Goal: Information Seeking & Learning: Check status

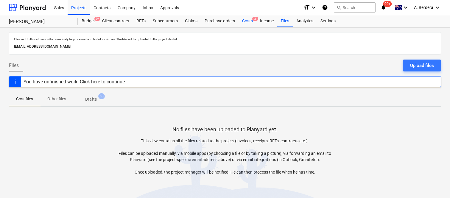
click at [244, 20] on div "Costs 2" at bounding box center [247, 21] width 18 height 12
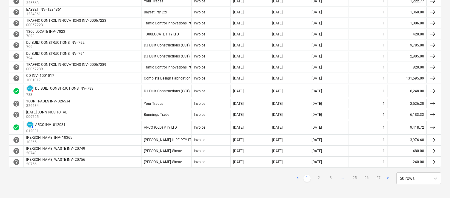
scroll to position [503, 0]
click at [319, 179] on link "2" at bounding box center [318, 177] width 7 height 7
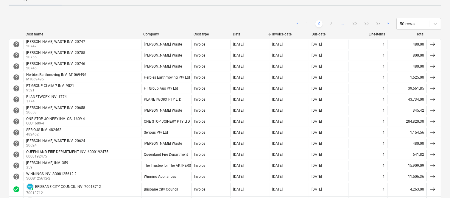
scroll to position [87, 0]
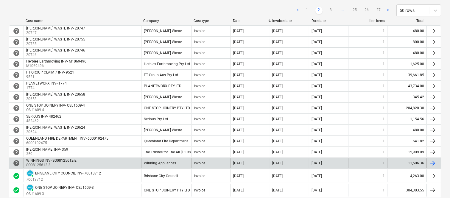
click at [133, 163] on div "WINNINGS INV- SO08125612-2 SO08125612-2" at bounding box center [83, 163] width 118 height 10
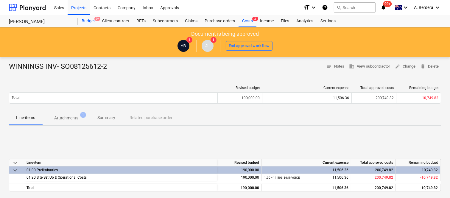
click at [87, 20] on div "Budget 9+" at bounding box center [88, 21] width 21 height 12
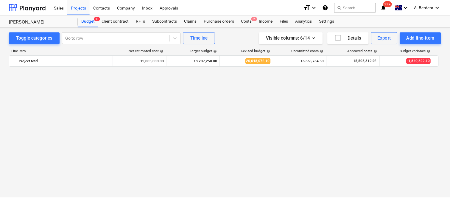
scroll to position [237, 0]
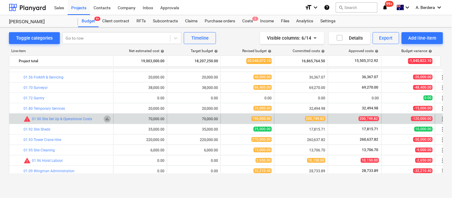
click at [108, 118] on span "bar_chart" at bounding box center [107, 119] width 5 height 5
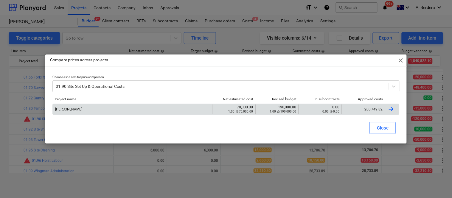
click at [351, 109] on div "200,749.82" at bounding box center [363, 109] width 38 height 4
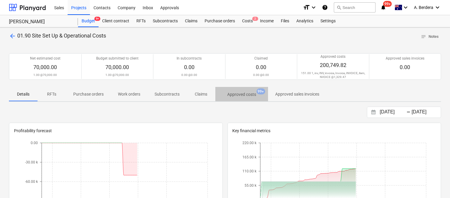
click at [244, 96] on p "Approved costs" at bounding box center [241, 94] width 29 height 6
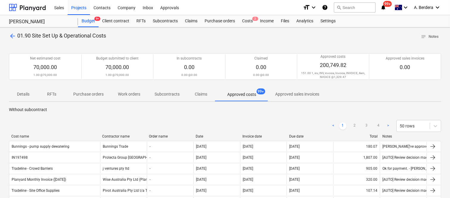
drag, startPoint x: 62, startPoint y: 137, endPoint x: 101, endPoint y: 135, distance: 38.8
click at [101, 135] on div at bounding box center [99, 136] width 11 height 4
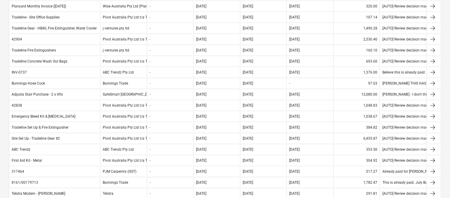
scroll to position [520, 0]
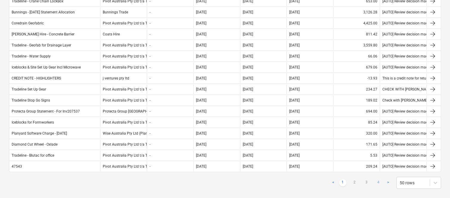
click at [377, 183] on link "4" at bounding box center [378, 182] width 7 height 7
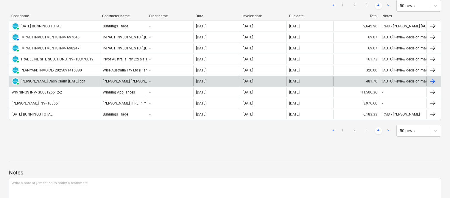
scroll to position [120, 0]
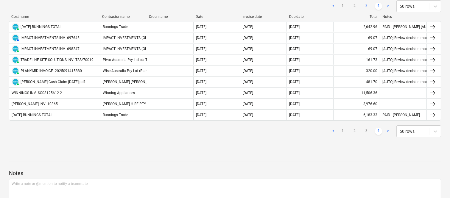
click at [367, 6] on link "3" at bounding box center [366, 6] width 7 height 7
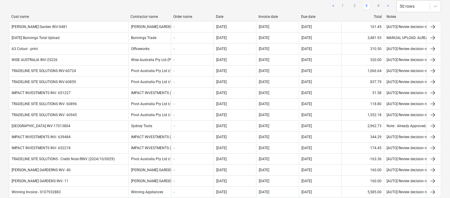
drag, startPoint x: 101, startPoint y: 15, endPoint x: 129, endPoint y: 13, distance: 28.4
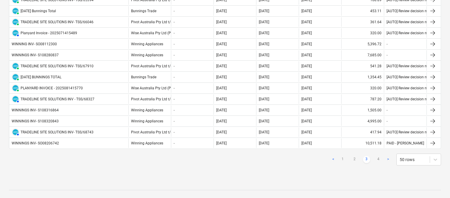
scroll to position [556, 0]
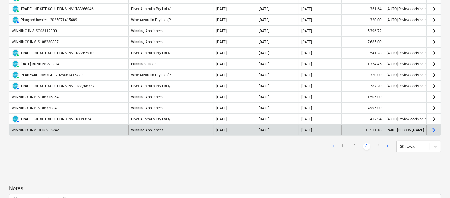
click at [89, 132] on div "WINNINGS INV- SO08206742" at bounding box center [68, 130] width 119 height 10
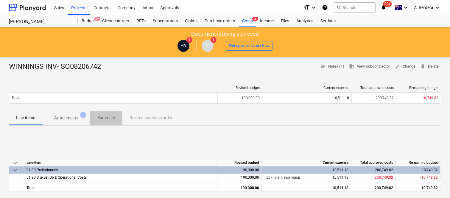
click at [108, 118] on p "Summary" at bounding box center [106, 118] width 18 height 6
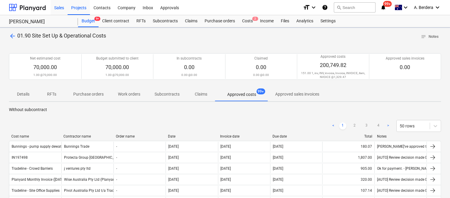
scroll to position [556, 0]
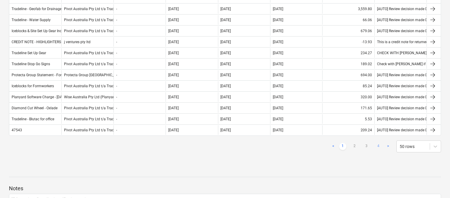
click at [379, 147] on link "4" at bounding box center [378, 146] width 7 height 7
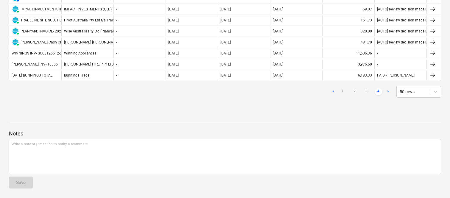
scroll to position [159, 0]
click at [367, 91] on link "3" at bounding box center [366, 91] width 7 height 7
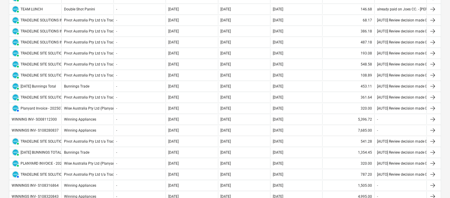
scroll to position [506, 0]
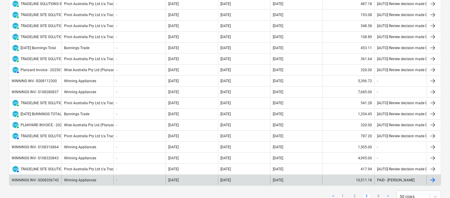
click at [56, 182] on div "WINNINGS INV- SO08206742" at bounding box center [35, 180] width 47 height 4
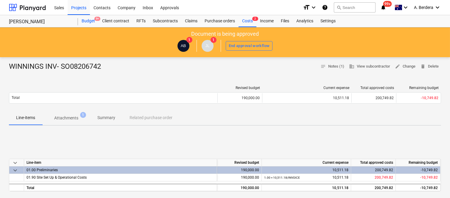
click at [88, 23] on div "Budget 9+" at bounding box center [88, 21] width 21 height 12
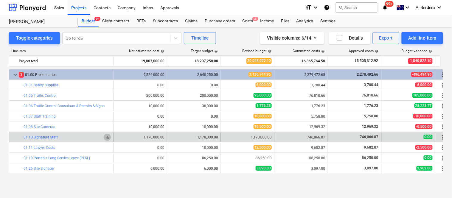
click at [107, 138] on span "bar_chart" at bounding box center [107, 137] width 5 height 5
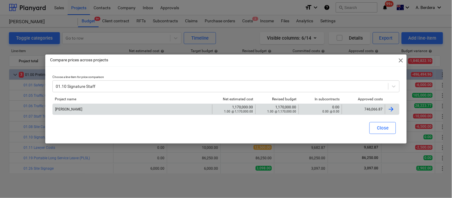
click at [352, 111] on div "746,066.87" at bounding box center [362, 110] width 43 height 10
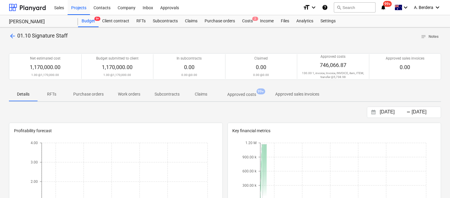
click at [237, 93] on p "Approved costs" at bounding box center [241, 94] width 29 height 6
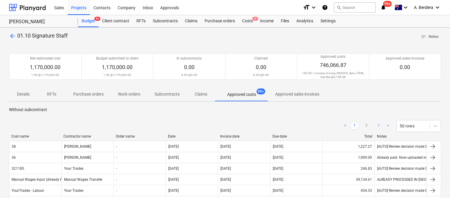
click at [378, 126] on link "3" at bounding box center [378, 125] width 7 height 7
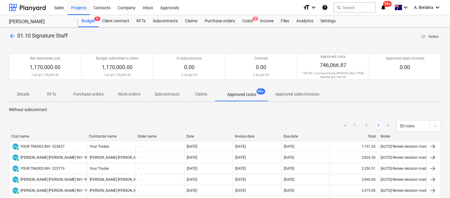
drag, startPoint x: 63, startPoint y: 135, endPoint x: 88, endPoint y: 136, distance: 25.6
click at [88, 136] on div at bounding box center [86, 136] width 11 height 4
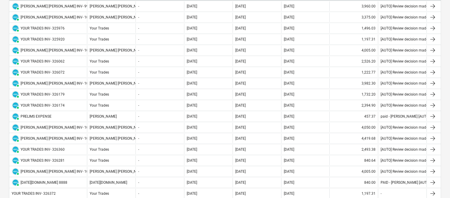
scroll to position [347, 0]
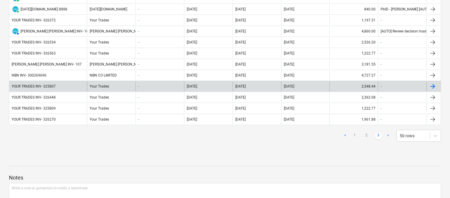
click at [72, 88] on div "YOUR TRADES INV- 325807" at bounding box center [48, 87] width 78 height 10
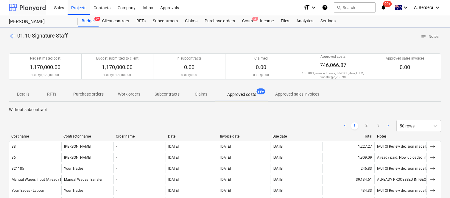
scroll to position [115, 0]
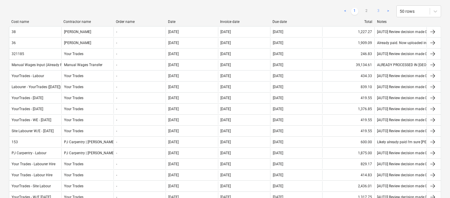
click at [377, 11] on link "3" at bounding box center [378, 11] width 7 height 7
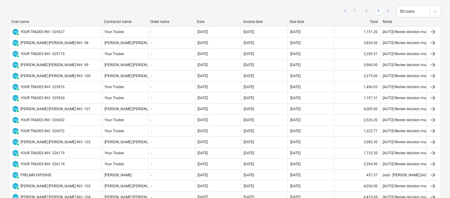
drag, startPoint x: 63, startPoint y: 20, endPoint x: 103, endPoint y: 20, distance: 40.5
click at [103, 20] on div at bounding box center [101, 22] width 11 height 4
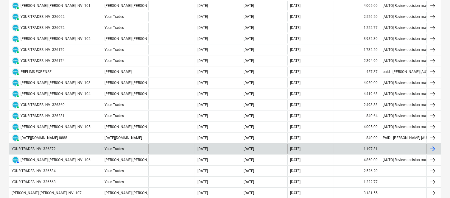
scroll to position [391, 0]
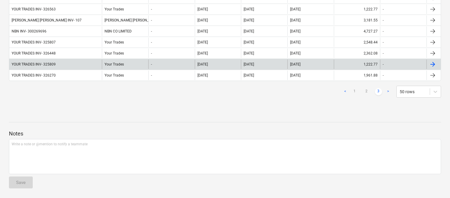
click at [91, 63] on div "YOUR TRADES INV- 325809" at bounding box center [55, 65] width 93 height 10
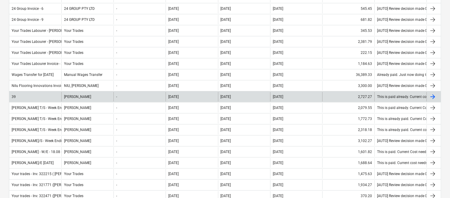
scroll to position [564, 0]
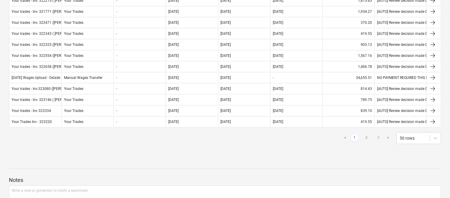
click at [377, 139] on link "3" at bounding box center [378, 138] width 7 height 7
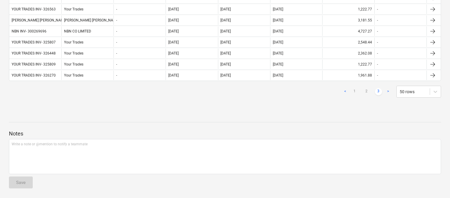
scroll to position [391, 0]
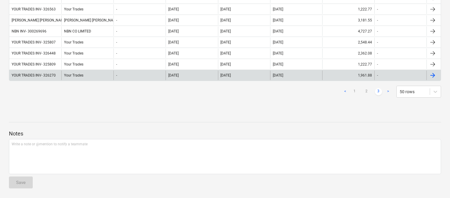
click at [44, 73] on div "YOUR TRADES INV- 326270" at bounding box center [34, 75] width 44 height 4
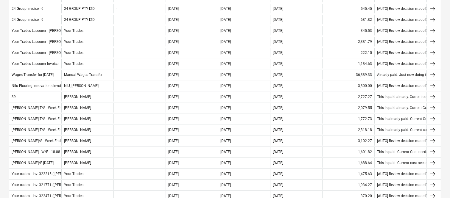
scroll to position [564, 0]
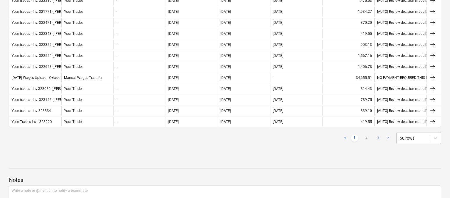
click at [380, 138] on link "3" at bounding box center [378, 138] width 7 height 7
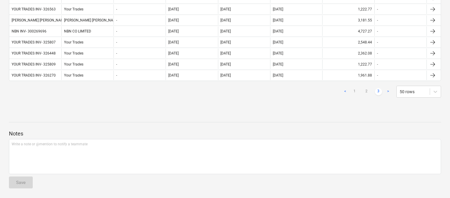
scroll to position [391, 0]
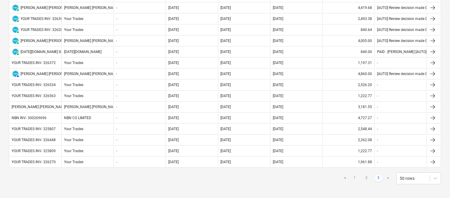
scroll to position [302, 0]
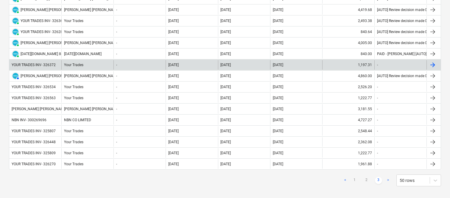
click at [54, 67] on div "YOUR TRADES INV- 326372" at bounding box center [34, 65] width 44 height 4
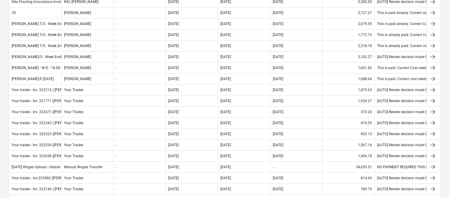
scroll to position [612, 0]
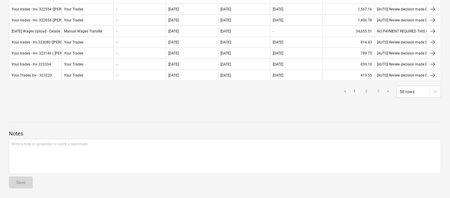
click at [378, 93] on link "3" at bounding box center [378, 91] width 7 height 7
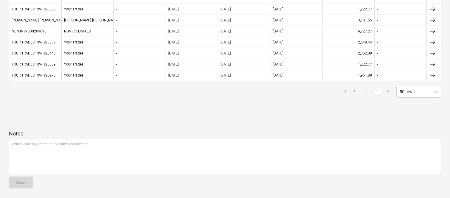
scroll to position [391, 0]
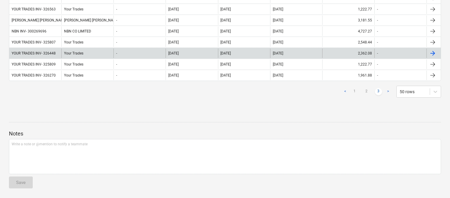
click at [53, 53] on div "YOUR TRADES INV- 326448" at bounding box center [34, 53] width 44 height 4
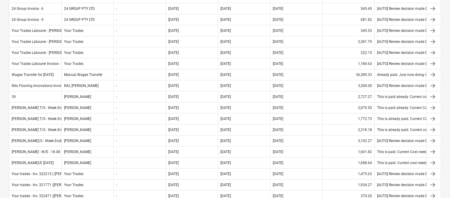
scroll to position [612, 0]
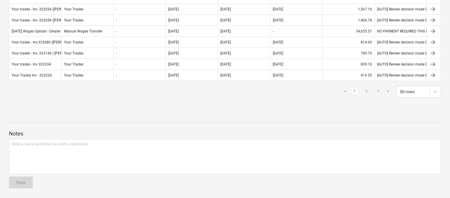
click at [378, 90] on link "3" at bounding box center [378, 91] width 7 height 7
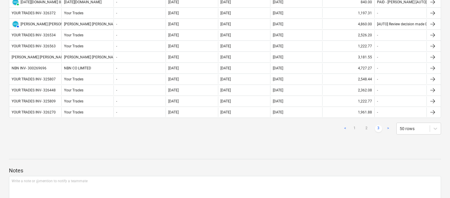
scroll to position [345, 0]
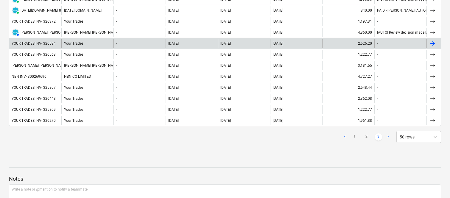
click at [39, 46] on div "YOUR TRADES INV- 326534" at bounding box center [34, 43] width 44 height 4
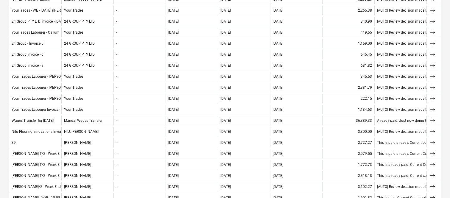
scroll to position [519, 0]
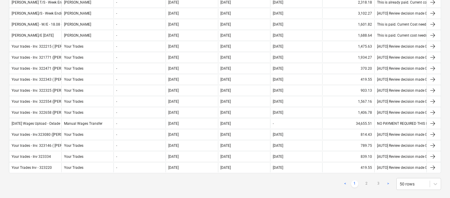
click at [379, 186] on link "3" at bounding box center [378, 183] width 7 height 7
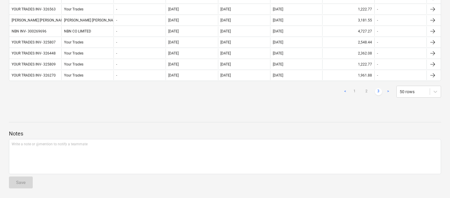
scroll to position [218, 0]
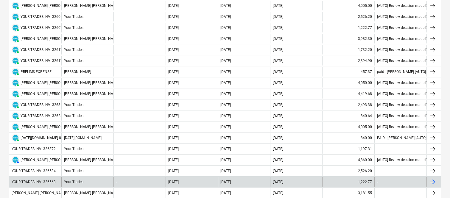
click at [51, 182] on div "YOUR TRADES INV- 326563" at bounding box center [34, 182] width 44 height 4
